Goal: Task Accomplishment & Management: Manage account settings

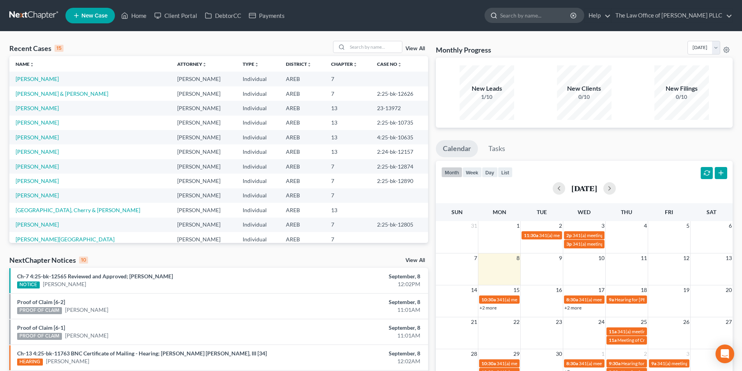
click at [415, 17] on input "search" at bounding box center [535, 15] width 71 height 14
type input "[PERSON_NAME]"
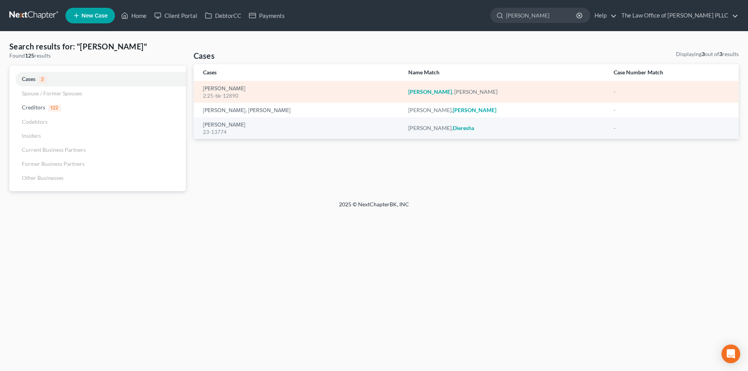
click at [221, 85] on div "[PERSON_NAME] 2:25-bk-12890" at bounding box center [299, 92] width 193 height 15
click at [224, 88] on link "[PERSON_NAME]" at bounding box center [224, 88] width 42 height 5
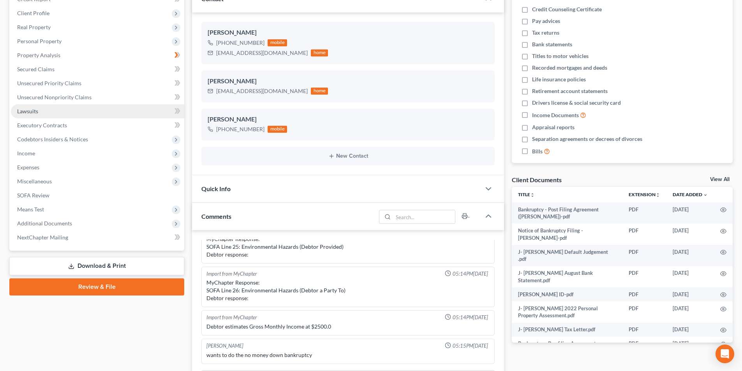
scroll to position [75, 0]
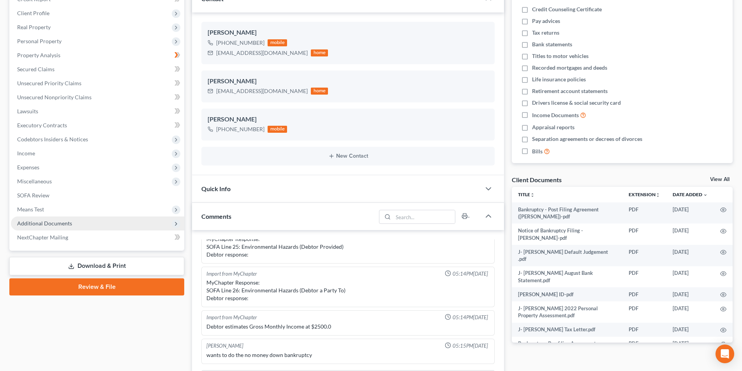
click at [60, 222] on span "Additional Documents" at bounding box center [44, 223] width 55 height 7
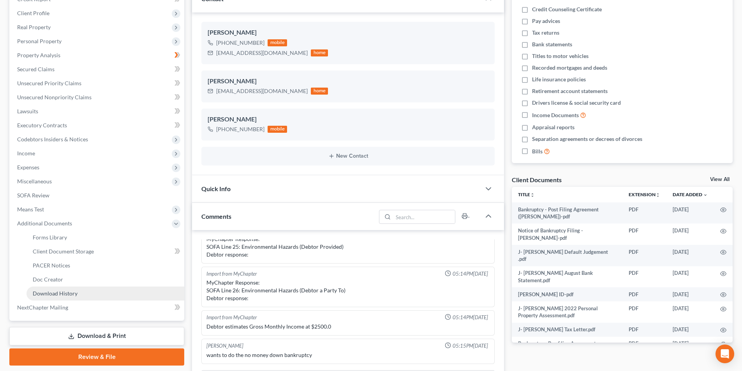
click at [59, 295] on span "Download History" at bounding box center [55, 293] width 45 height 7
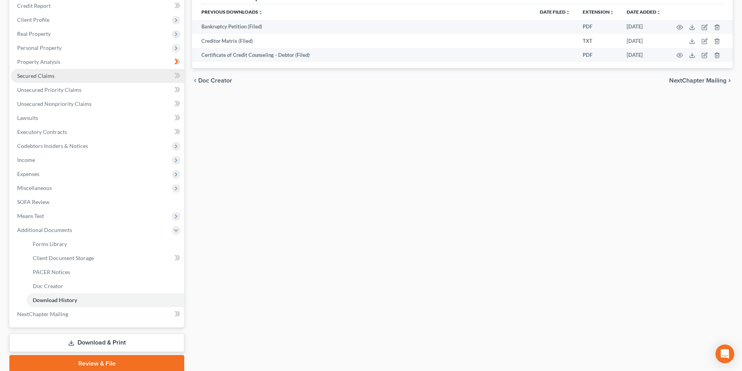
scroll to position [117, 0]
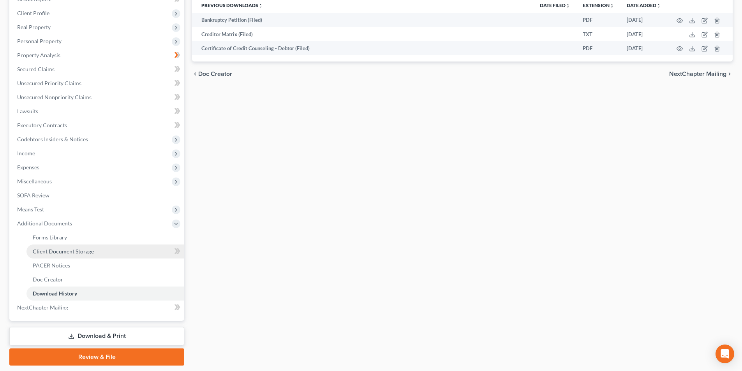
click at [73, 253] on span "Client Document Storage" at bounding box center [63, 251] width 61 height 7
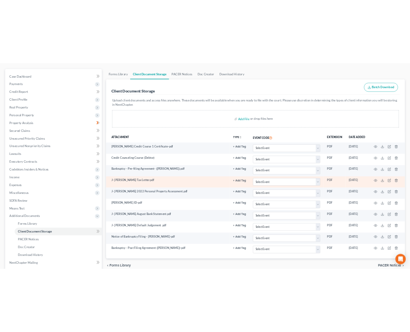
scroll to position [78, 0]
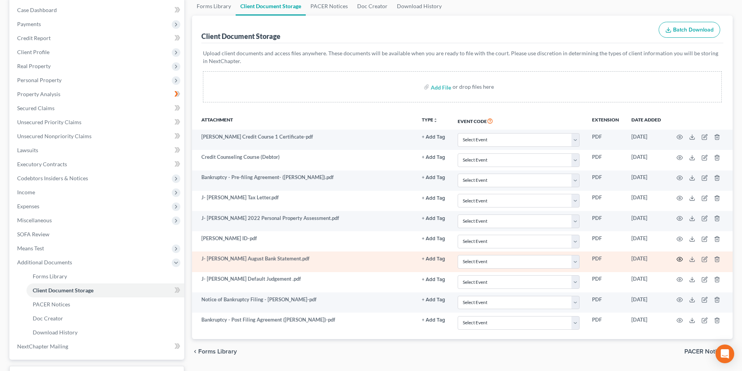
click at [415, 258] on icon "button" at bounding box center [680, 260] width 6 height 4
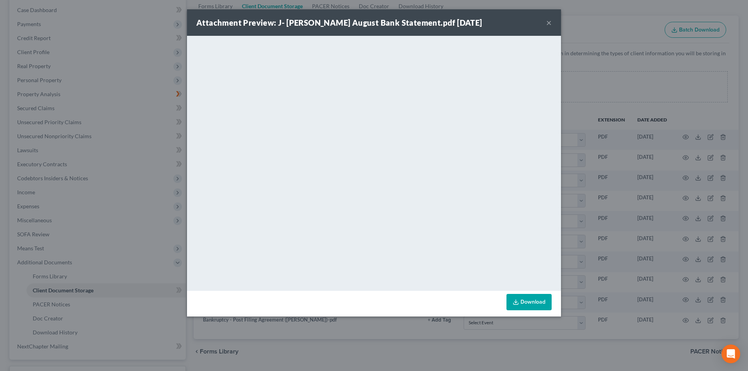
click at [415, 21] on button "×" at bounding box center [548, 22] width 5 height 9
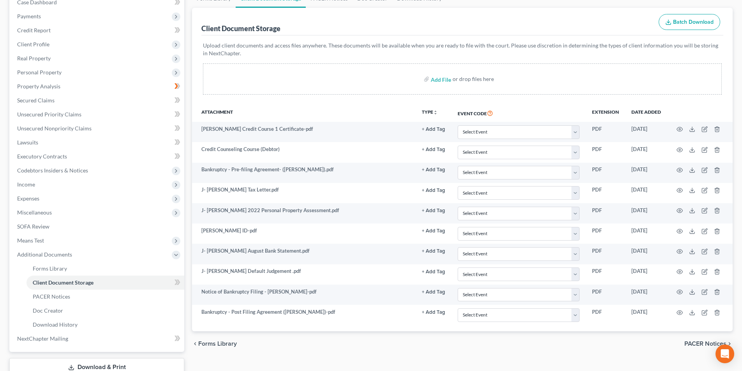
scroll to position [0, 0]
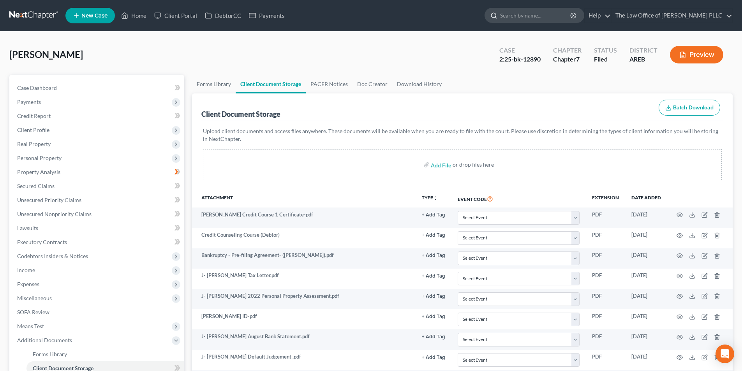
click at [415, 12] on input "search" at bounding box center [535, 15] width 71 height 14
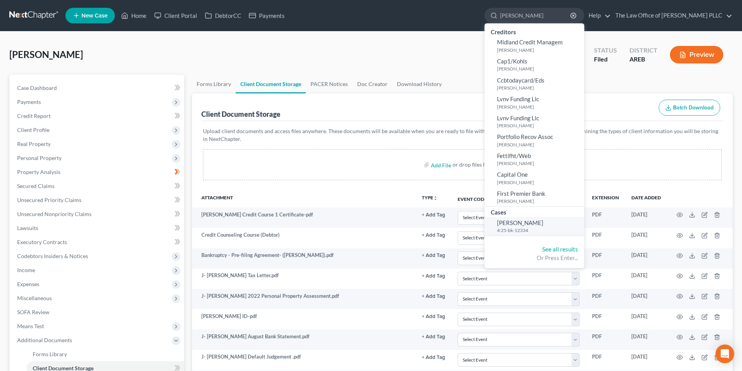
type input "[PERSON_NAME]"
click at [415, 227] on link "[PERSON_NAME] 4:25-bk-12334" at bounding box center [535, 226] width 100 height 19
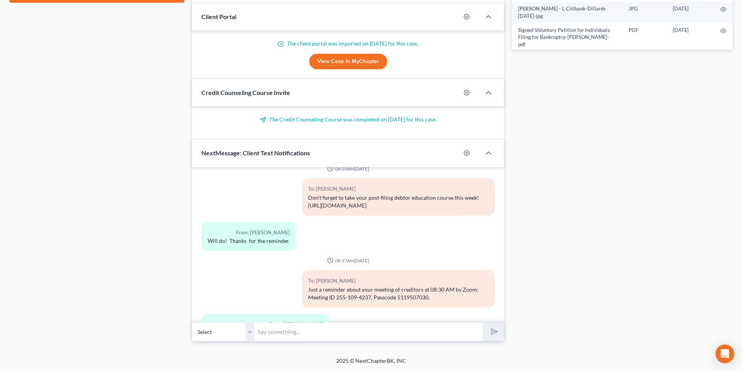
scroll to position [1358, 0]
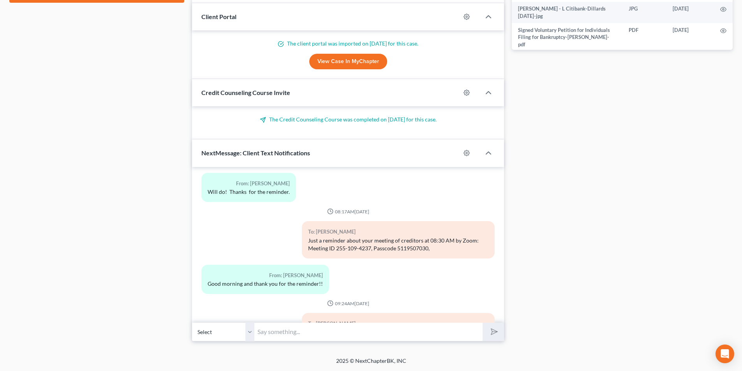
click at [305, 328] on input "text" at bounding box center [368, 332] width 228 height 19
click at [262, 331] on input "I sent a reminder on the Reaffirmation Agreement I emailed to you on [DATE]." at bounding box center [368, 332] width 228 height 19
click at [408, 331] on input "I just sent a reminder on the Reaffirmation Agreement I emailed to you on [DATE…" at bounding box center [368, 332] width 228 height 19
type input "I just sent a reminder on the Reaffirmation Agreement I originally emailed to y…"
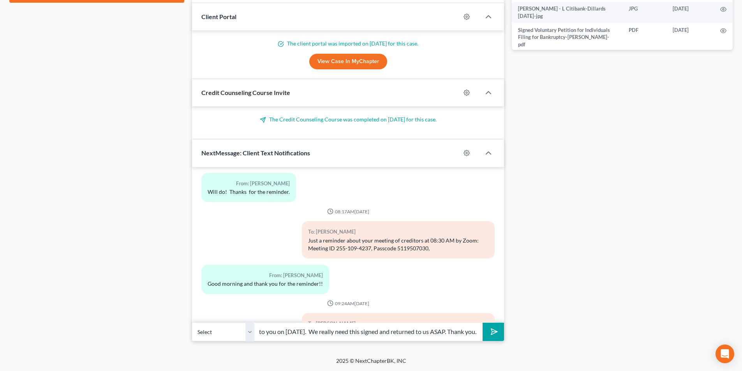
click at [415, 331] on polygon "submit" at bounding box center [492, 331] width 9 height 9
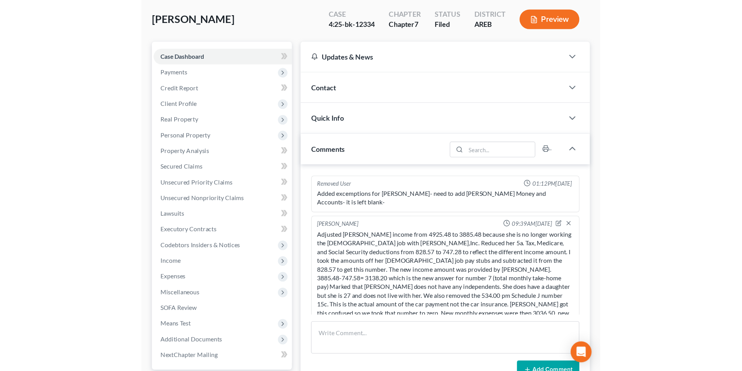
scroll to position [0, 0]
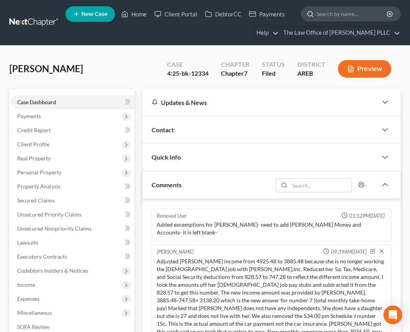
click at [333, 12] on input "search" at bounding box center [351, 14] width 71 height 14
type input "block"
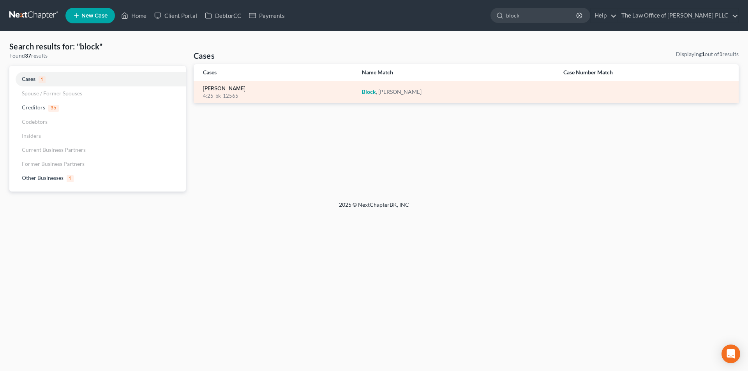
click at [216, 90] on link "[PERSON_NAME]" at bounding box center [224, 88] width 42 height 5
click at [211, 90] on link "[PERSON_NAME]" at bounding box center [224, 88] width 42 height 5
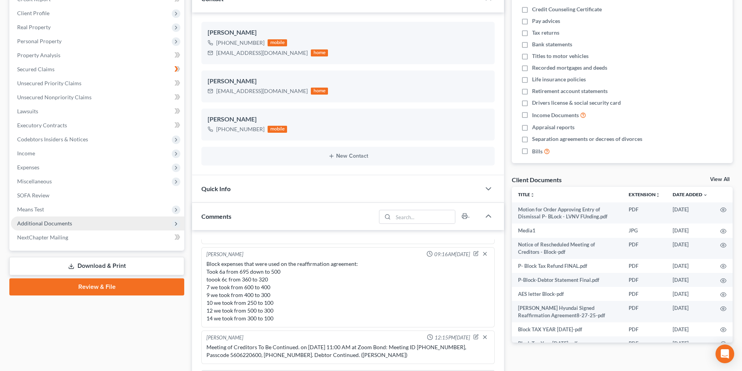
scroll to position [1529, 0]
click at [39, 221] on span "Additional Documents" at bounding box center [44, 223] width 55 height 7
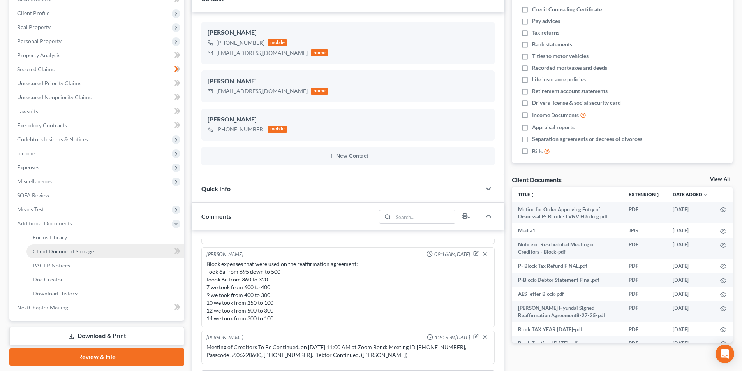
click at [69, 253] on span "Client Document Storage" at bounding box center [63, 251] width 61 height 7
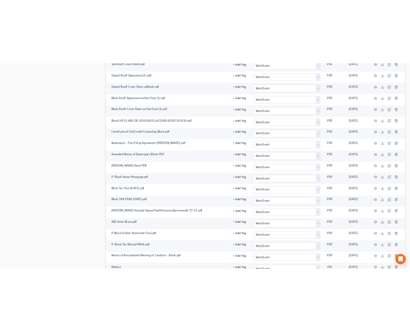
scroll to position [792, 0]
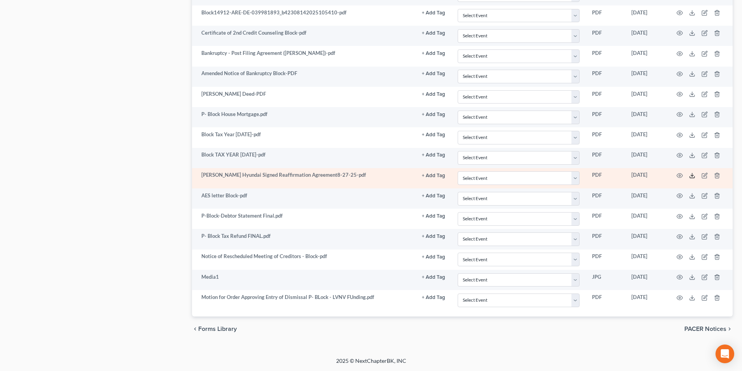
click at [415, 178] on icon at bounding box center [692, 177] width 5 height 2
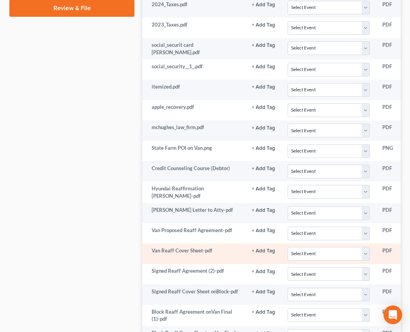
scroll to position [481, 0]
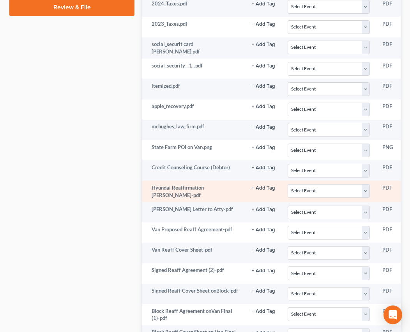
click at [391, 187] on td "PDF" at bounding box center [395, 190] width 39 height 21
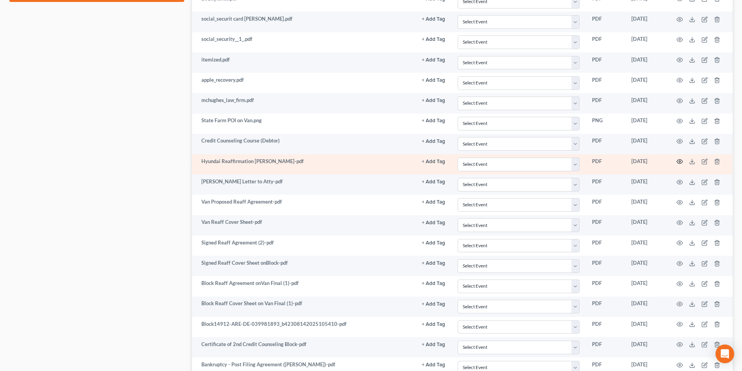
click at [415, 160] on icon "button" at bounding box center [680, 162] width 6 height 4
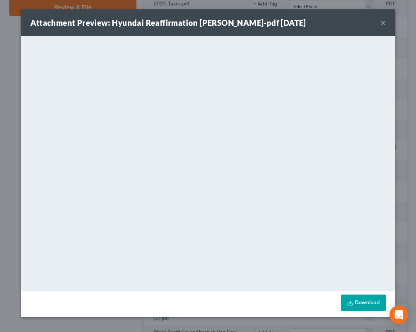
click at [380, 26] on button "×" at bounding box center [382, 22] width 5 height 9
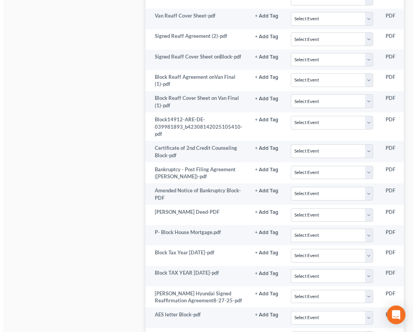
scroll to position [753, 0]
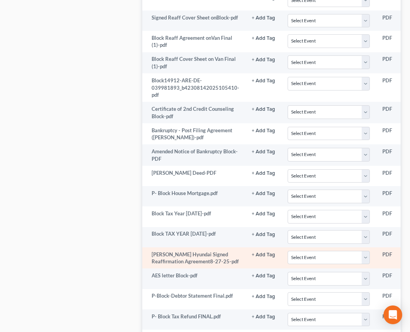
click at [215, 261] on td "[PERSON_NAME] Hyundai Signed Reaffirmation Agreement8-27-25-pdf" at bounding box center [193, 257] width 103 height 21
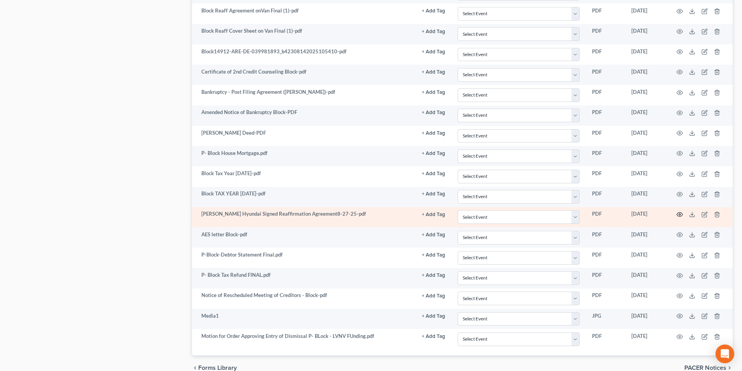
click at [415, 215] on icon "button" at bounding box center [680, 215] width 6 height 6
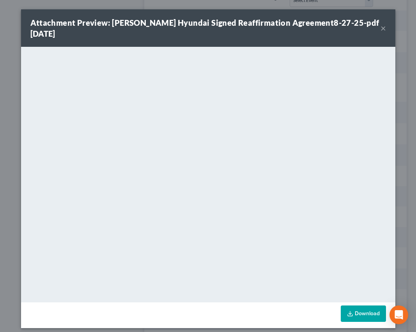
click at [266, 33] on div "Attachment Preview: [PERSON_NAME] Hyundai Signed Reaffirmation Agreement8-27-25…" at bounding box center [205, 28] width 350 height 22
